Goal: Entertainment & Leisure: Consume media (video, audio)

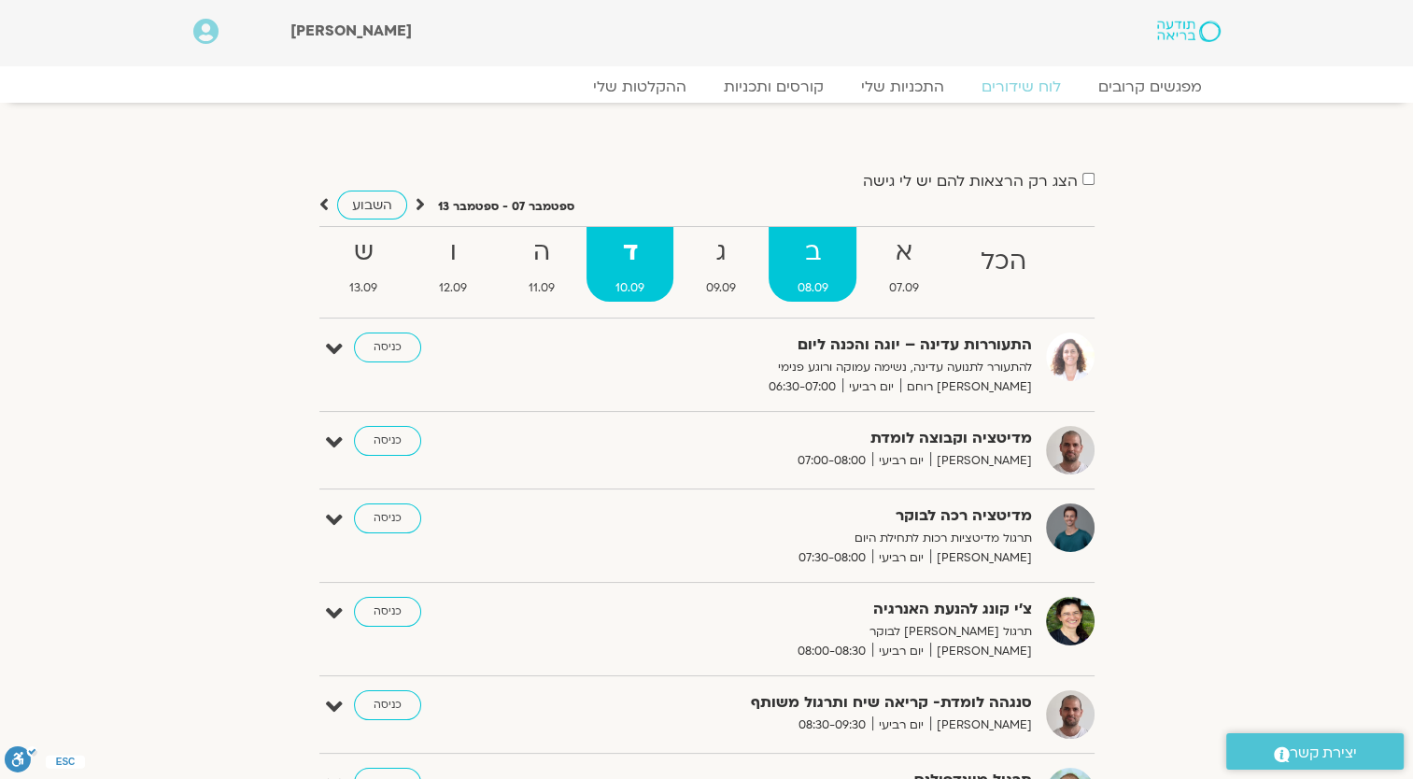
click at [810, 274] on link "ב 08.09" at bounding box center [813, 264] width 89 height 75
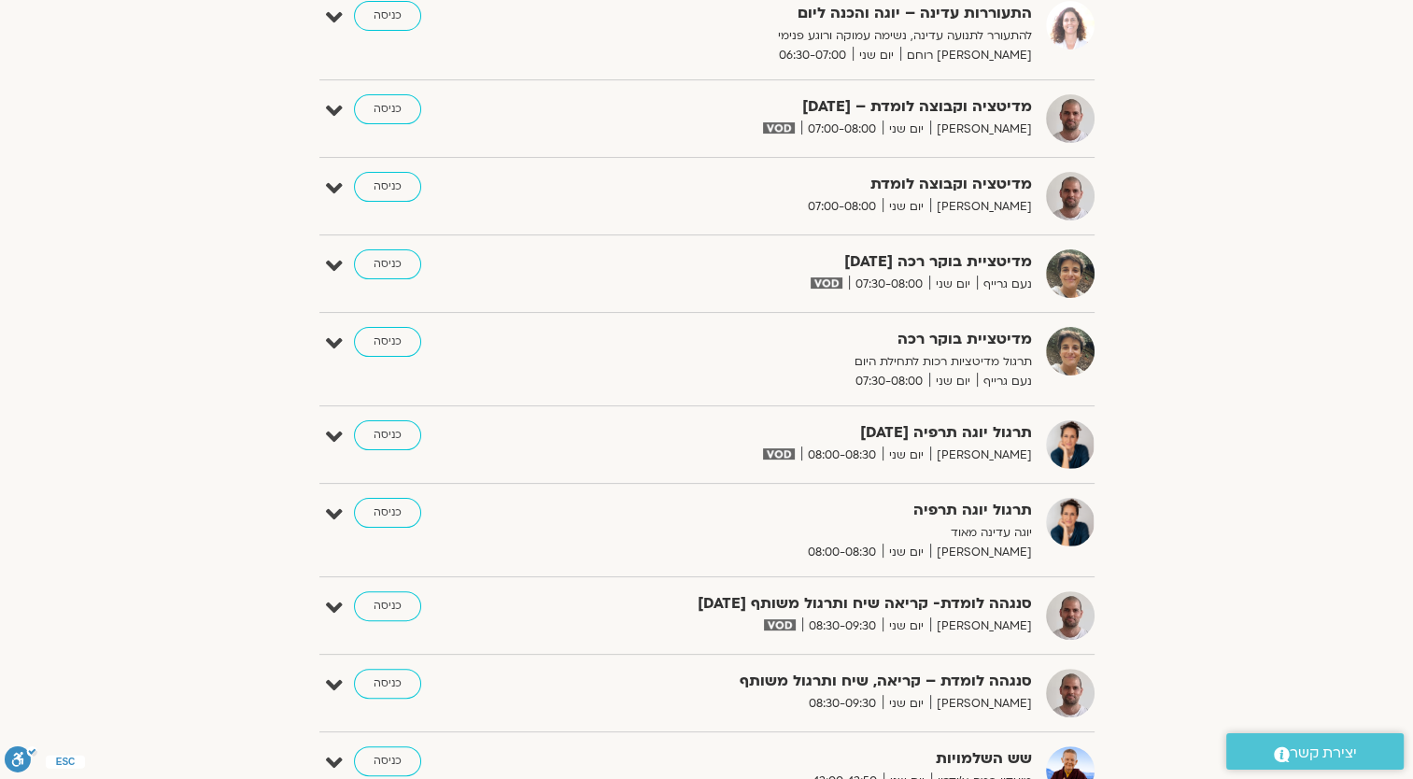
scroll to position [374, 0]
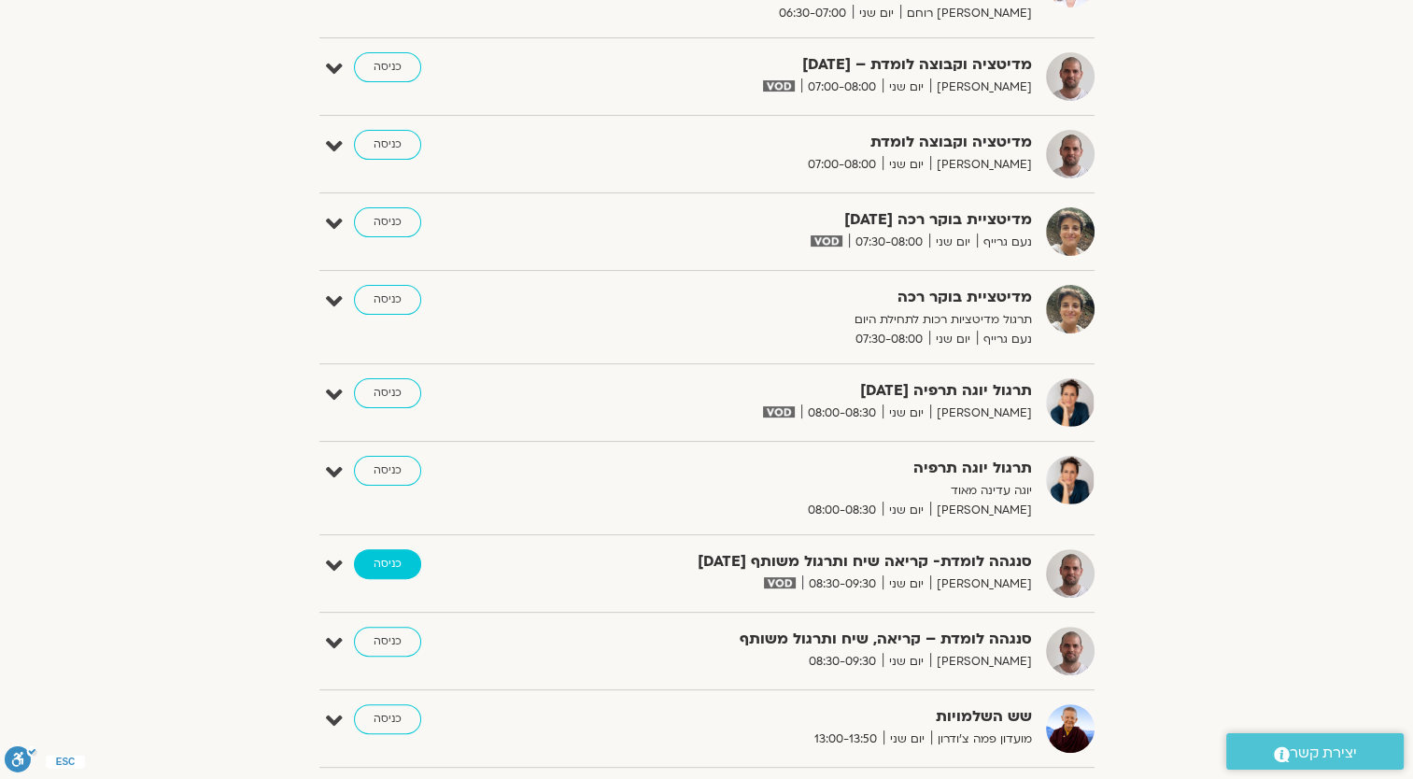
click at [394, 557] on link "כניסה" at bounding box center [387, 564] width 67 height 30
